Goal: Task Accomplishment & Management: Use online tool/utility

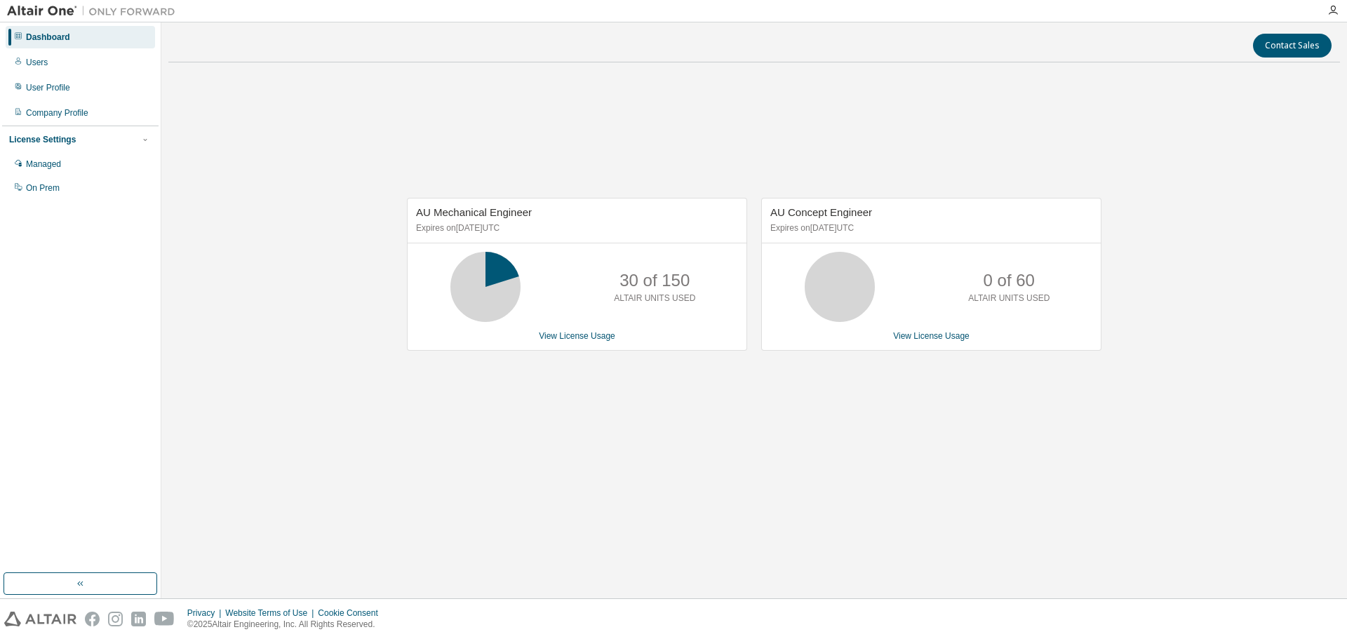
drag, startPoint x: 697, startPoint y: 443, endPoint x: 687, endPoint y: 366, distance: 77.9
click at [695, 441] on div "AU Mechanical Engineer Expires on September 25, 2025 UTC 30 of 150 ALTAIR UNITS…" at bounding box center [753, 281] width 1171 height 415
click at [48, 73] on div "Users" at bounding box center [80, 62] width 149 height 22
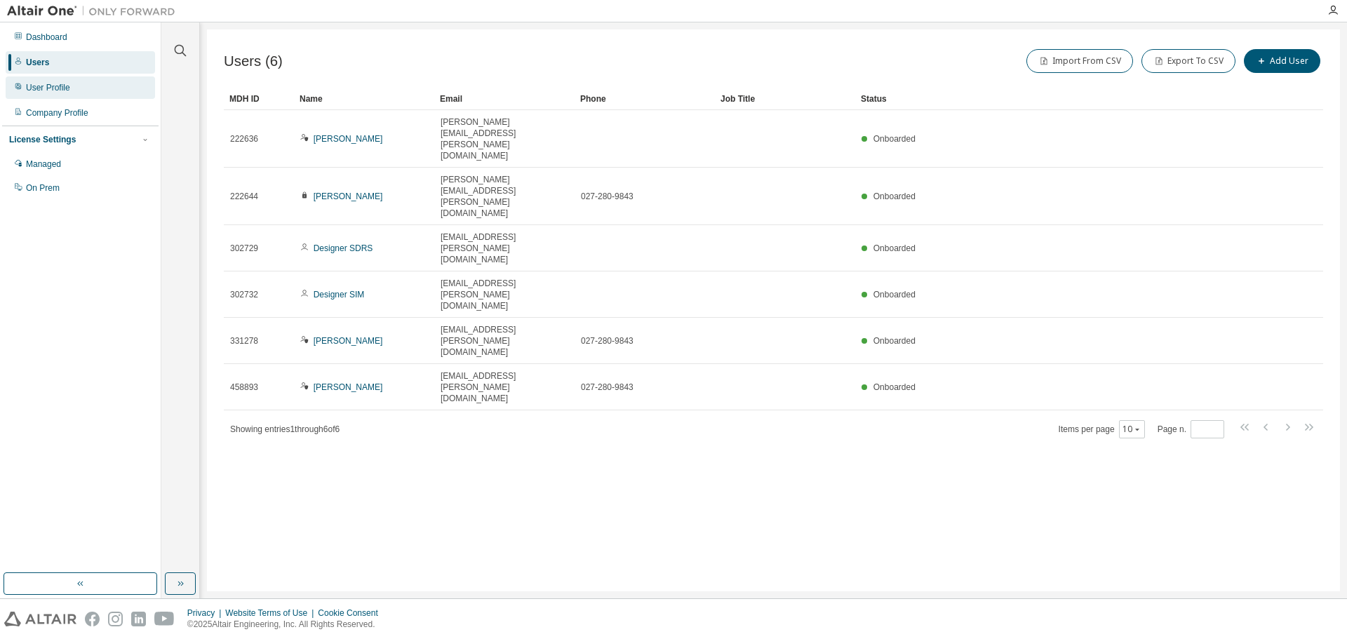
click at [52, 89] on div "User Profile" at bounding box center [48, 87] width 44 height 11
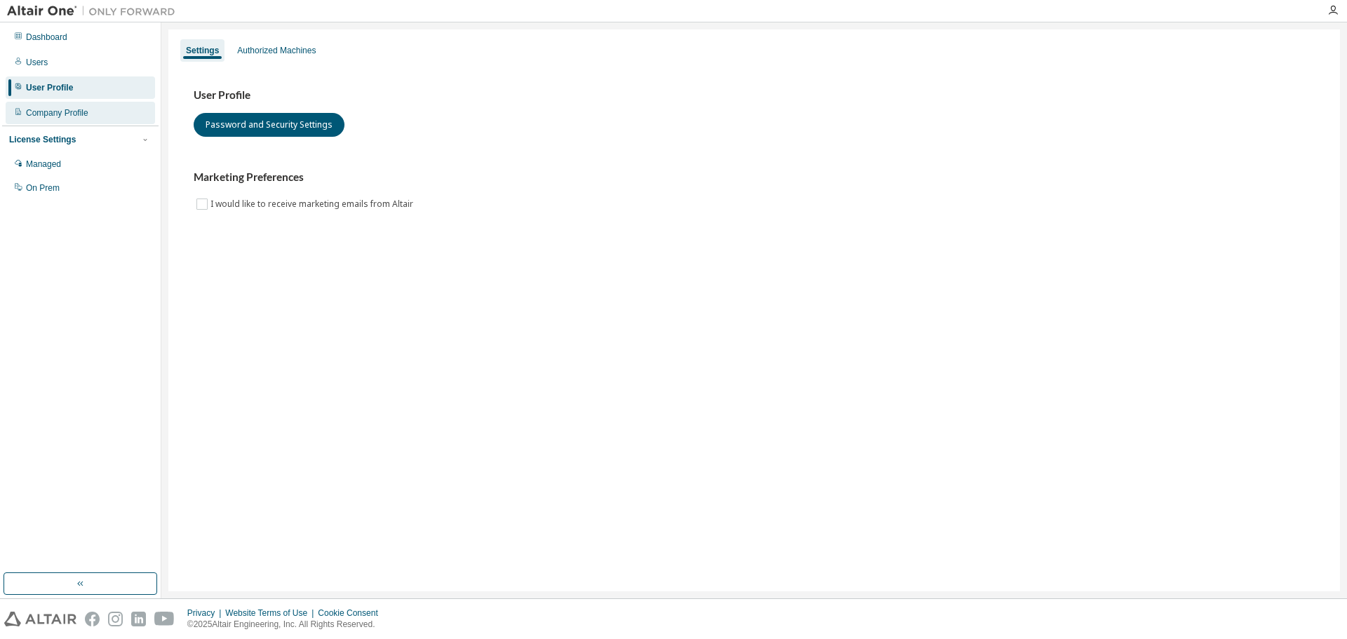
click at [53, 112] on div "Company Profile" at bounding box center [57, 112] width 62 height 11
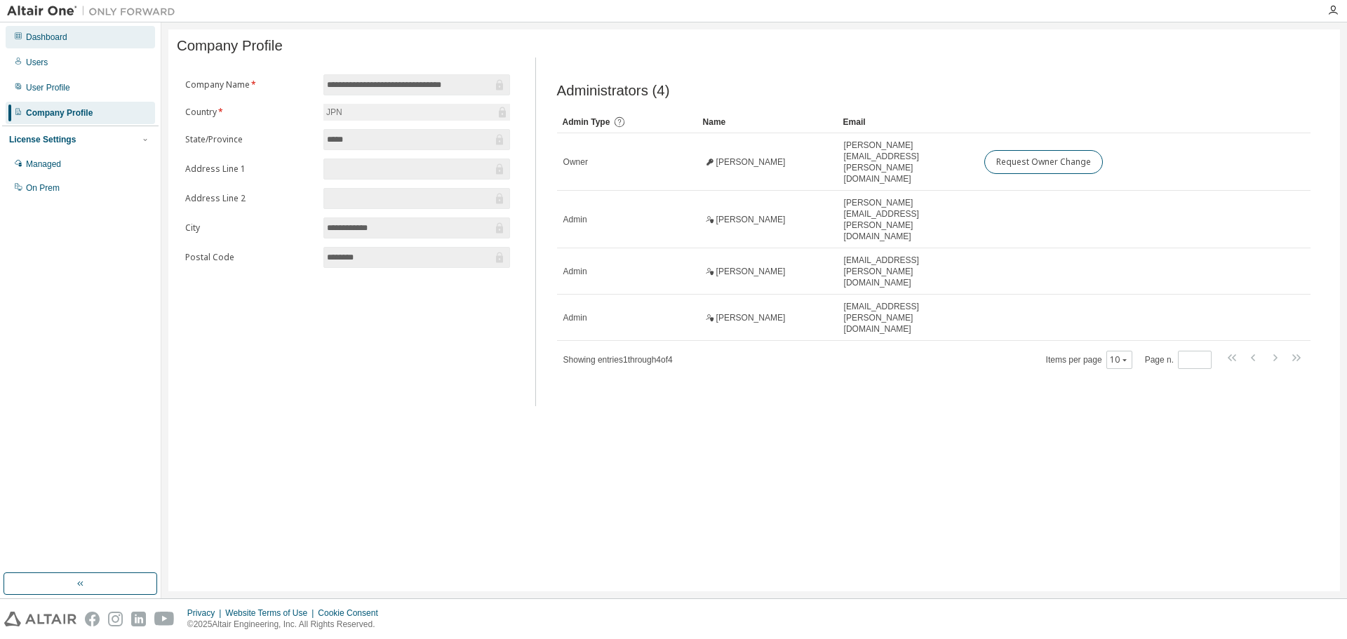
click at [73, 42] on div "Dashboard" at bounding box center [80, 37] width 149 height 22
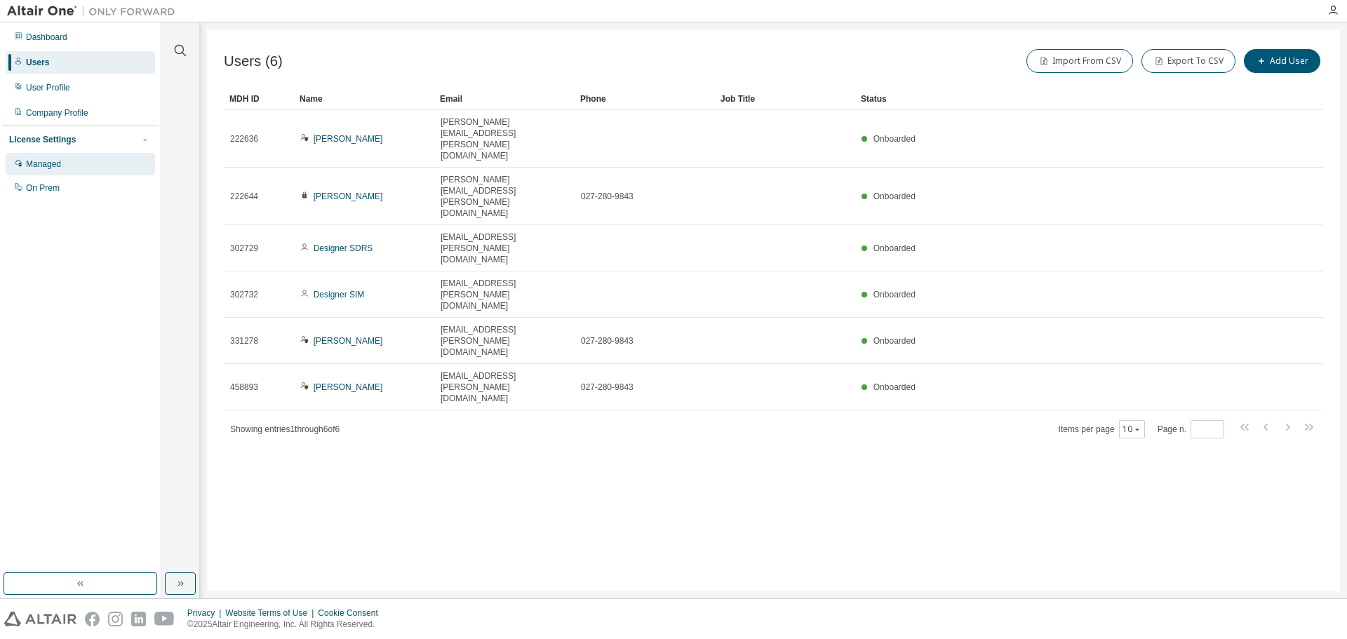
click at [81, 164] on div "Managed" at bounding box center [80, 164] width 149 height 22
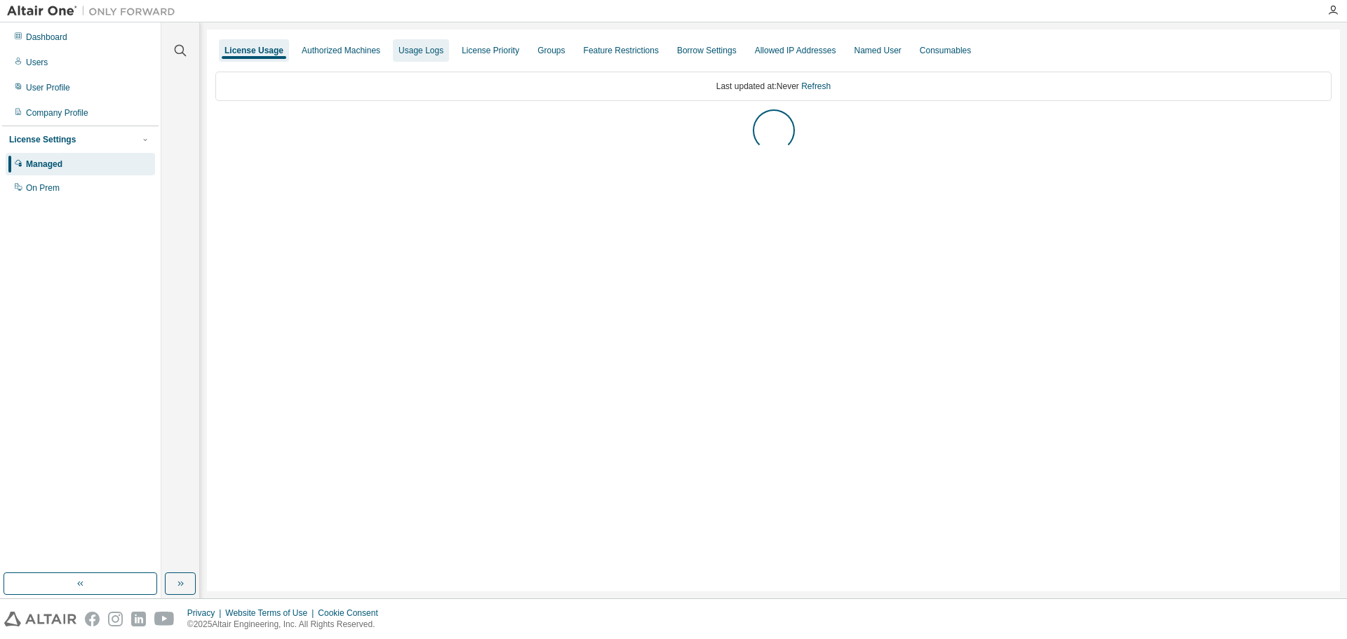
click at [416, 55] on div "Usage Logs" at bounding box center [420, 50] width 45 height 11
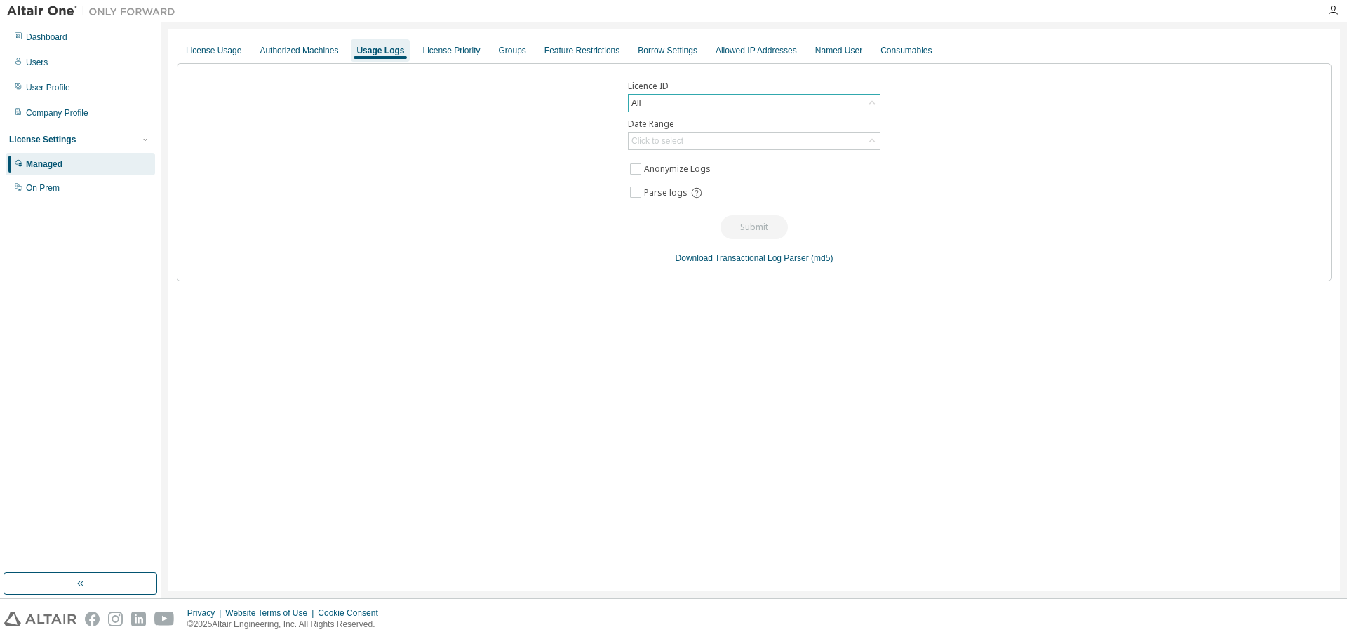
click at [682, 103] on div "All" at bounding box center [753, 103] width 251 height 17
click at [680, 104] on div "All" at bounding box center [753, 103] width 251 height 17
click at [675, 142] on div "Click to select" at bounding box center [657, 140] width 52 height 11
click at [660, 182] on li "Last 30 days" at bounding box center [753, 180] width 248 height 18
click at [694, 144] on div "Last 30 days" at bounding box center [753, 141] width 251 height 17
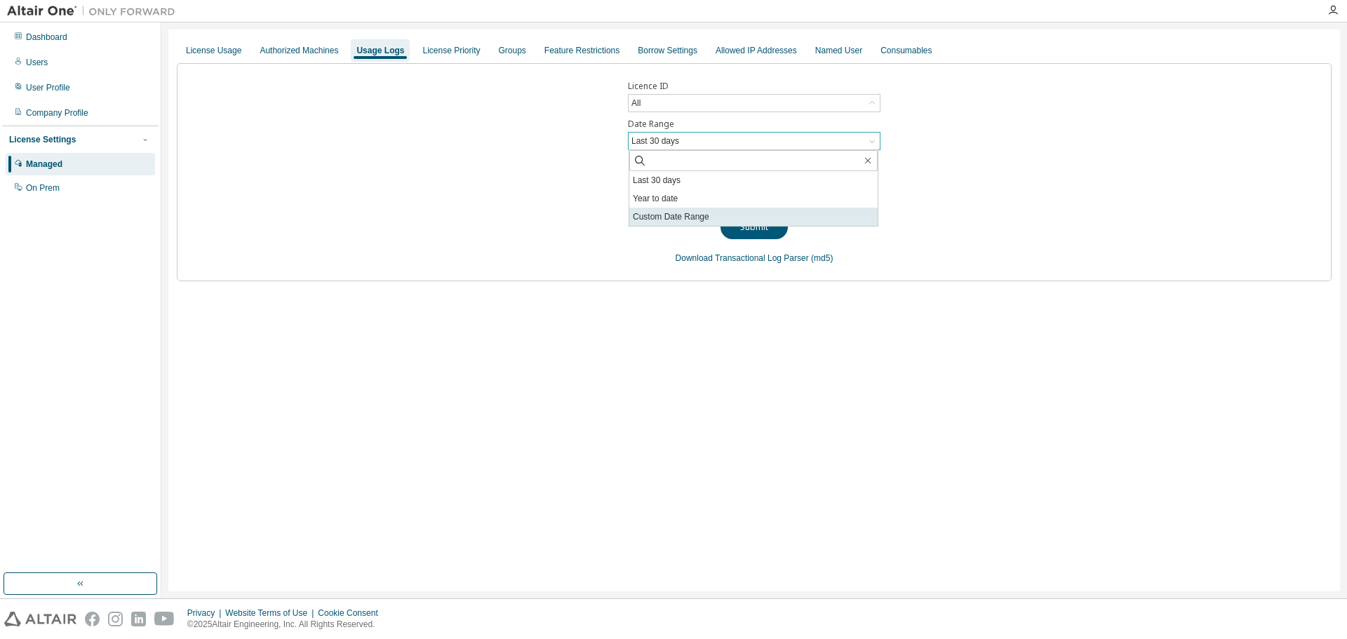
click at [682, 218] on li "Custom Date Range" at bounding box center [753, 217] width 248 height 18
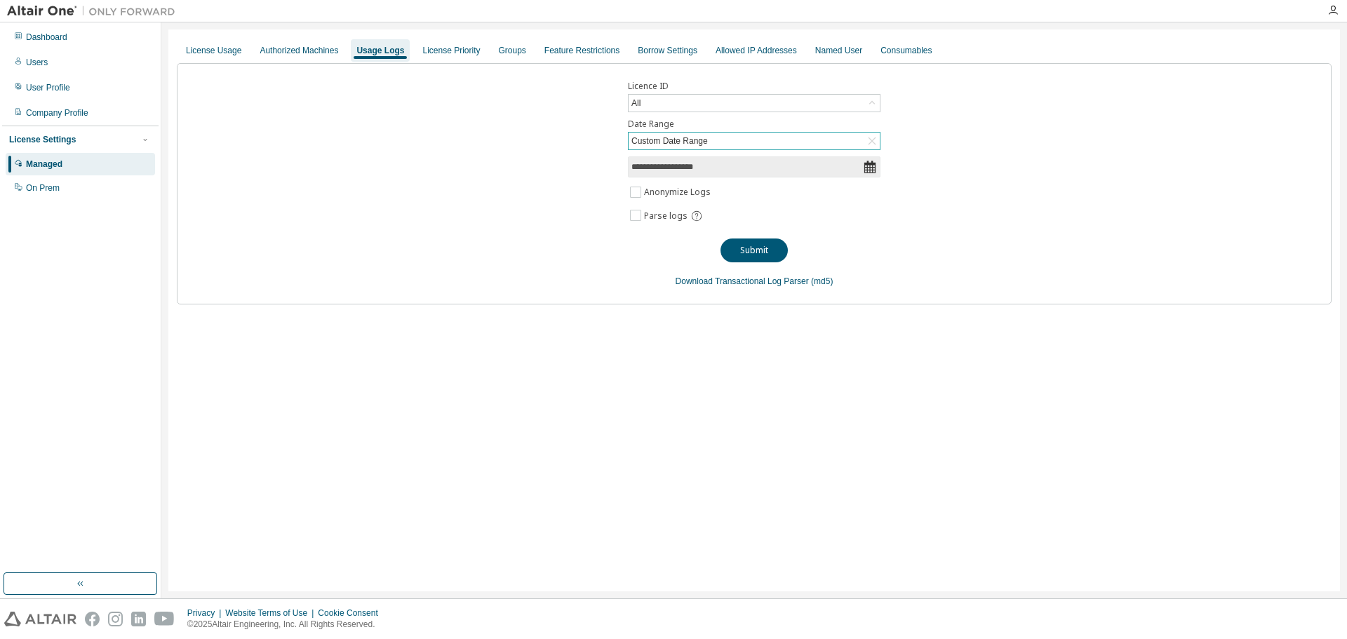
click at [873, 172] on icon at bounding box center [870, 167] width 14 height 14
click at [834, 173] on input "**********" at bounding box center [746, 167] width 231 height 14
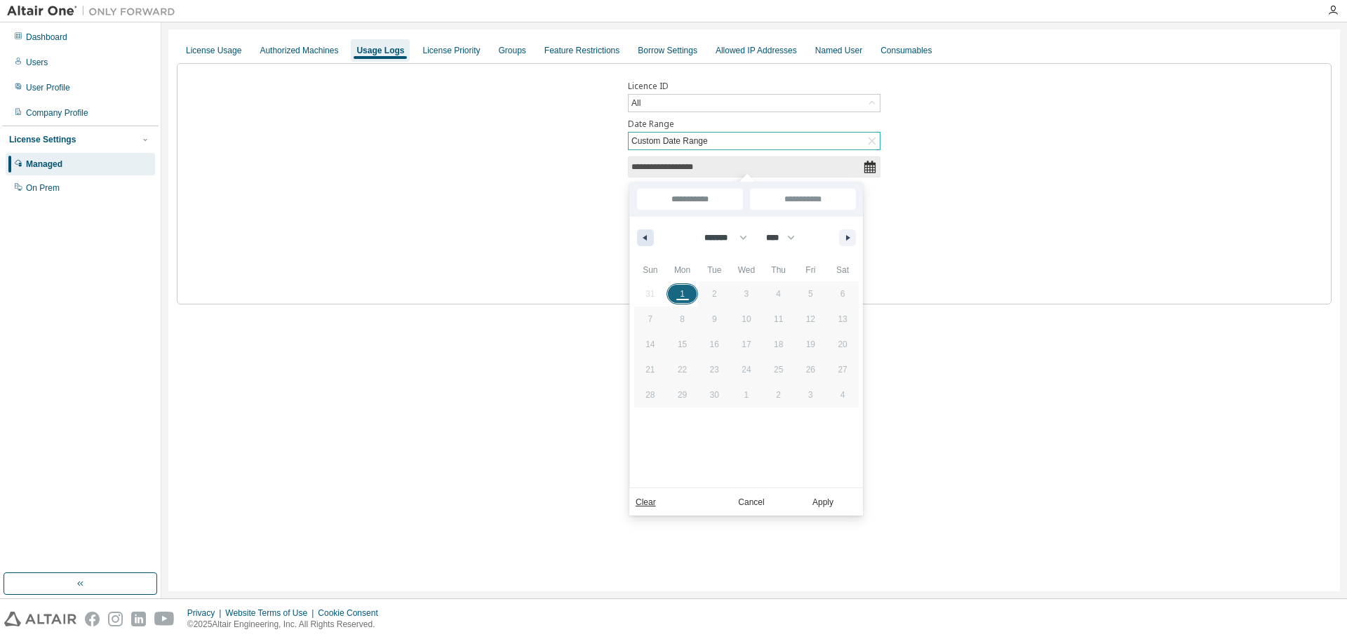
click at [649, 239] on button "button" at bounding box center [645, 237] width 17 height 17
select select "*"
click at [816, 299] on span "1" at bounding box center [811, 294] width 32 height 18
type input "*"
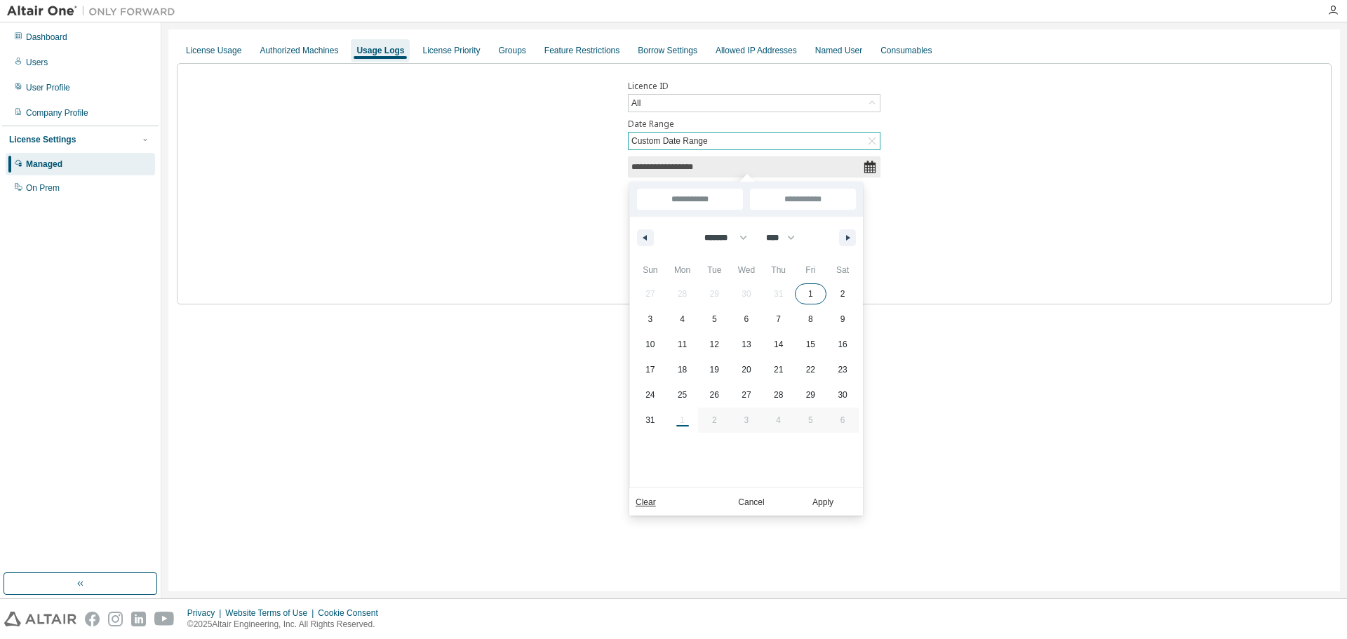
type input "**********"
click at [650, 429] on span "31" at bounding box center [649, 420] width 9 height 25
type input "**********"
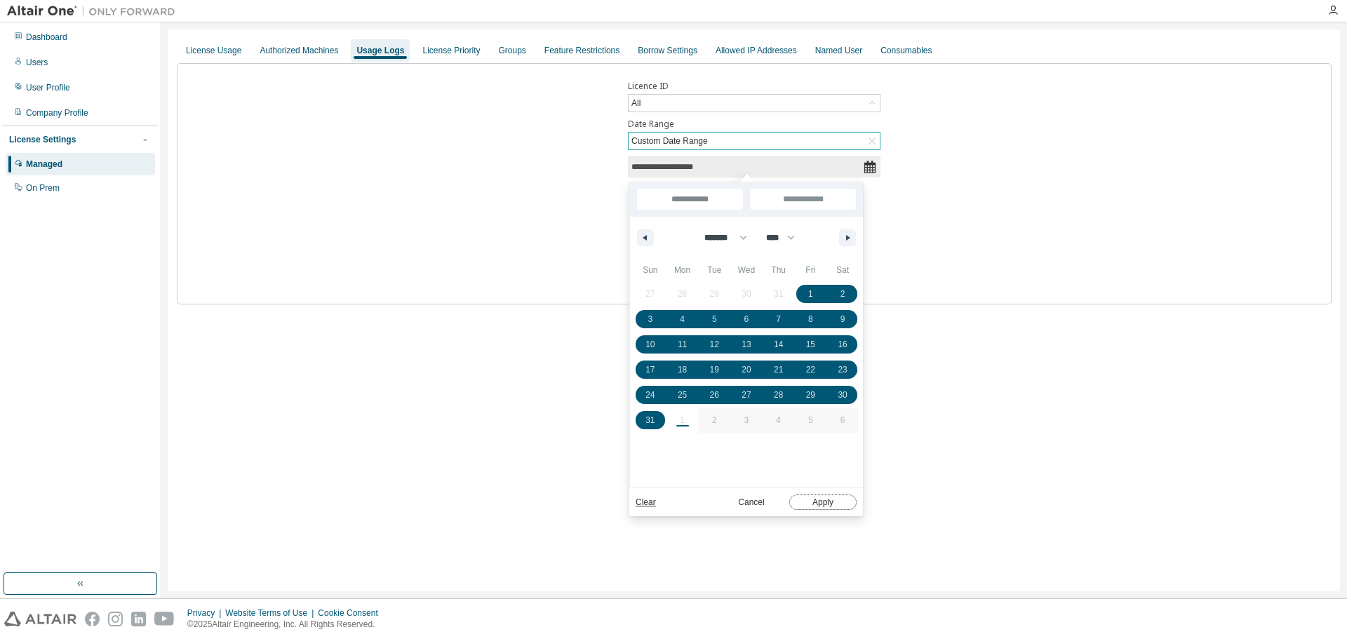
click at [809, 510] on button "Apply" at bounding box center [822, 502] width 67 height 15
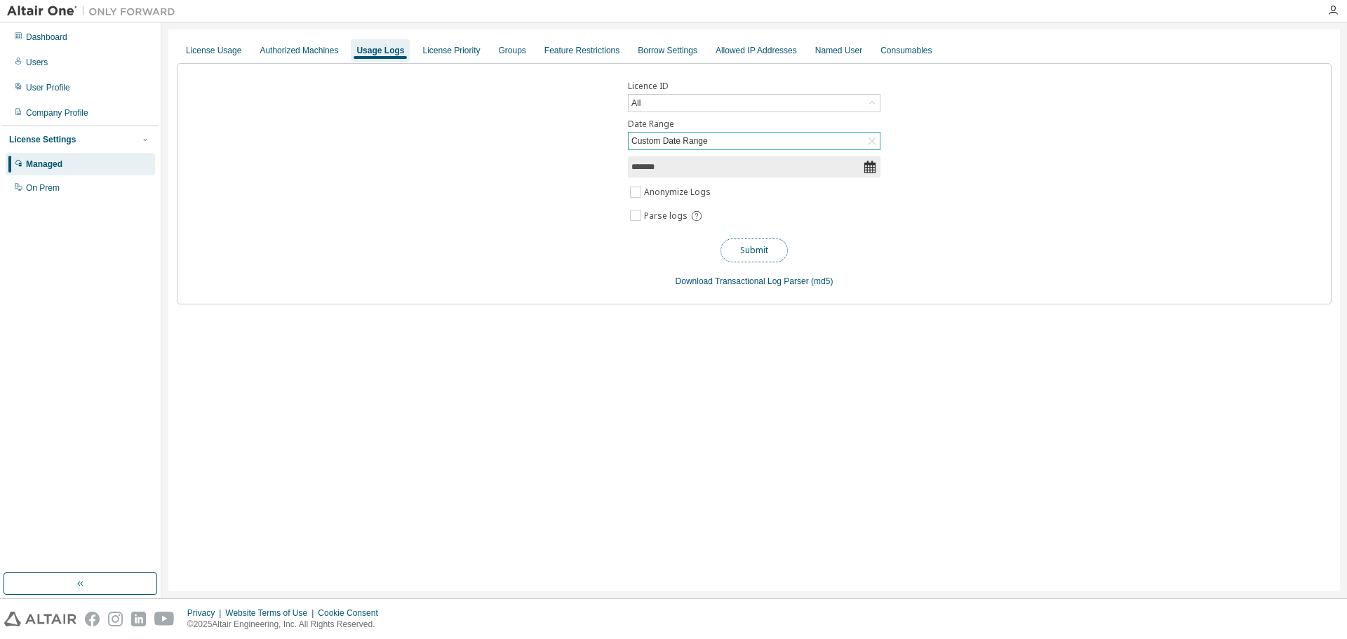
click at [744, 248] on button "Submit" at bounding box center [753, 250] width 67 height 24
click at [718, 339] on div "License Usage Authorized Machines Usage Logs License Priority Groups Feature Re…" at bounding box center [753, 310] width 1171 height 562
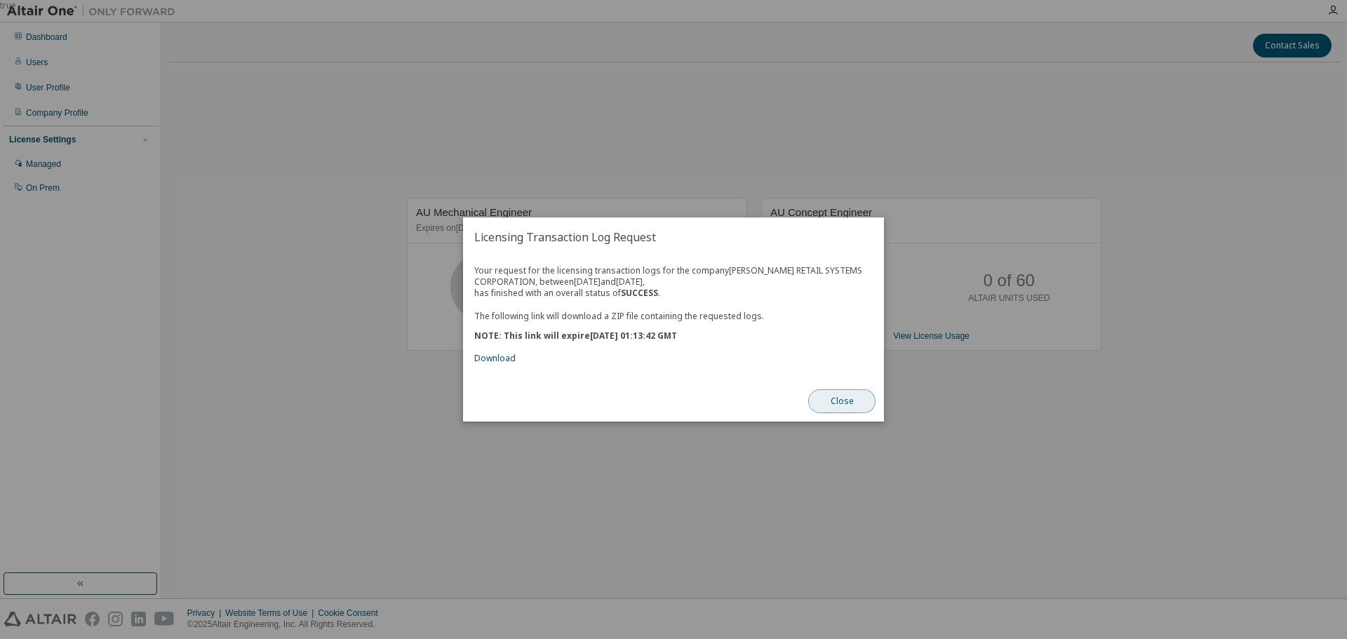
click at [842, 403] on button "Close" at bounding box center [841, 401] width 67 height 24
click at [489, 355] on link "Download" at bounding box center [494, 358] width 41 height 12
click at [845, 400] on button "Close" at bounding box center [841, 401] width 67 height 24
